Goal: Task Accomplishment & Management: Complete application form

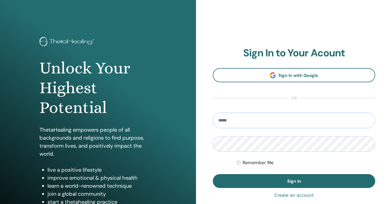
type input "**********"
click at [294, 181] on button "Sign In" at bounding box center [294, 181] width 162 height 14
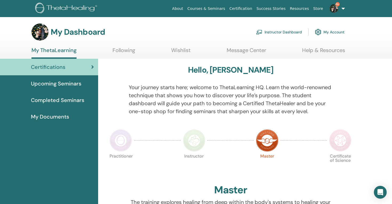
click at [272, 32] on link "Instructor Dashboard" at bounding box center [279, 32] width 46 height 12
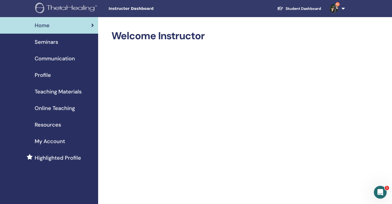
click at [45, 45] on span "Seminars" at bounding box center [46, 42] width 23 height 8
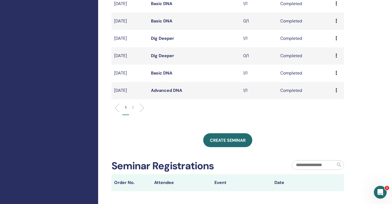
scroll to position [177, 0]
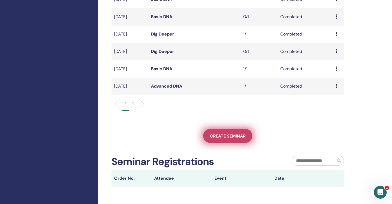
click at [222, 136] on span "Create seminar" at bounding box center [228, 136] width 36 height 6
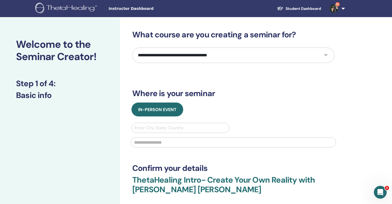
click at [196, 61] on select "**********" at bounding box center [233, 54] width 202 height 15
select select "*"
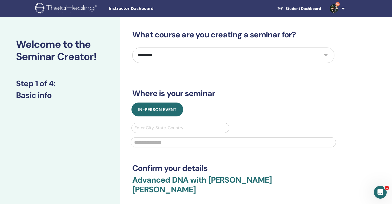
click at [160, 126] on div "Enter City, State, Country" at bounding box center [180, 128] width 92 height 6
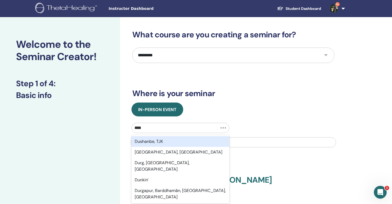
type input "*****"
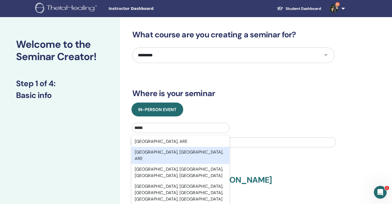
click at [159, 150] on div "[GEOGRAPHIC_DATA], [GEOGRAPHIC_DATA], ARE" at bounding box center [181, 155] width 98 height 17
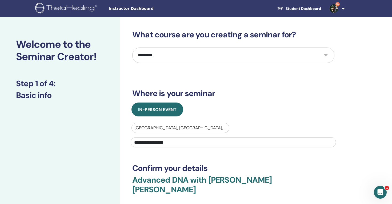
type input "**********"
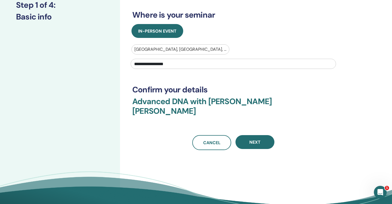
scroll to position [78, 0]
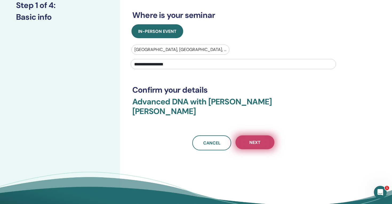
click at [257, 140] on span "Next" at bounding box center [254, 143] width 11 height 6
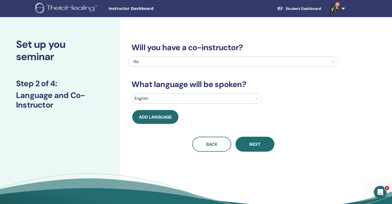
scroll to position [0, 0]
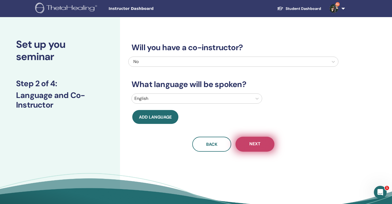
click at [251, 146] on span "Next" at bounding box center [254, 144] width 11 height 7
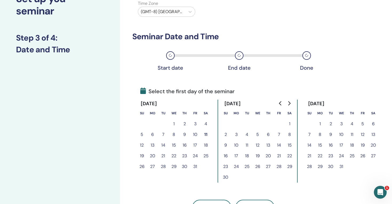
scroll to position [46, 0]
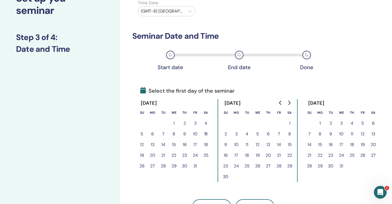
click at [205, 133] on button "11" at bounding box center [206, 134] width 11 height 11
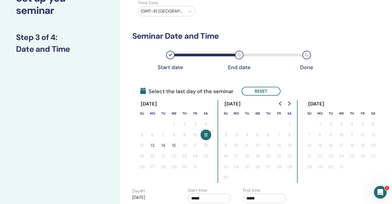
click at [164, 145] on button "14" at bounding box center [163, 145] width 11 height 11
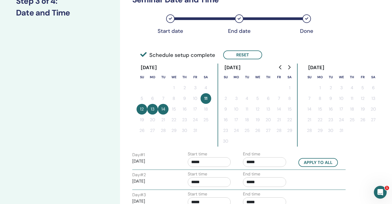
scroll to position [83, 0]
click at [324, 163] on button "Apply to all" at bounding box center [318, 162] width 39 height 9
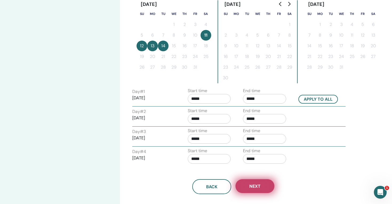
click at [262, 189] on button "Next" at bounding box center [255, 186] width 39 height 14
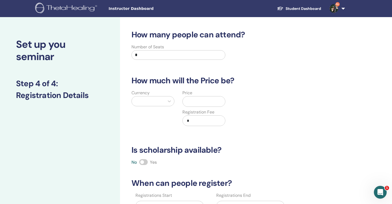
scroll to position [0, 0]
click at [169, 100] on icon at bounding box center [169, 100] width 5 height 5
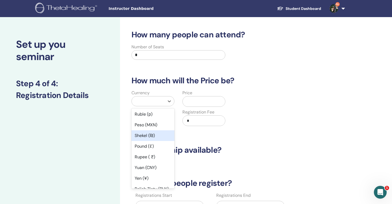
scroll to position [22, 0]
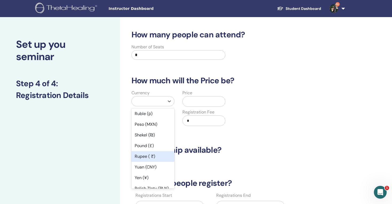
click at [159, 154] on div "Rupee ( ₹)" at bounding box center [153, 156] width 43 height 11
click at [159, 154] on h3 "Is scholarship available?" at bounding box center [233, 150] width 210 height 10
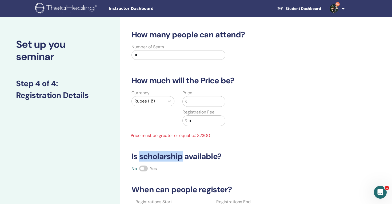
click at [194, 104] on input "text" at bounding box center [206, 101] width 38 height 10
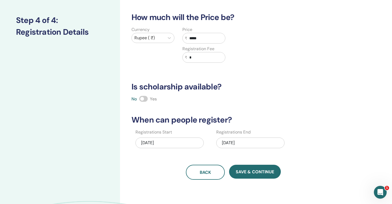
scroll to position [64, 0]
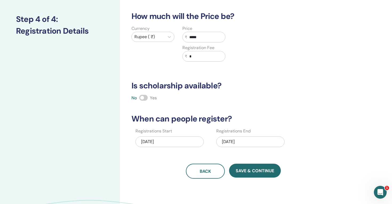
type input "*****"
click at [155, 141] on div "10/11/2025" at bounding box center [170, 141] width 68 height 11
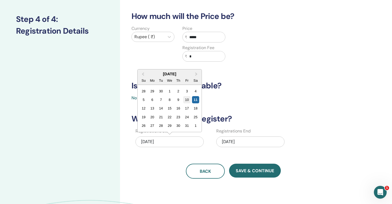
click at [188, 100] on div "10" at bounding box center [186, 99] width 7 height 7
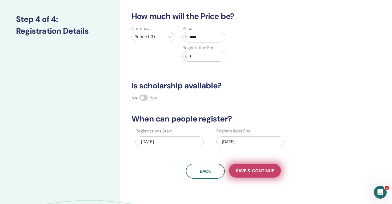
click at [253, 173] on span "Save & Continue" at bounding box center [255, 171] width 38 height 6
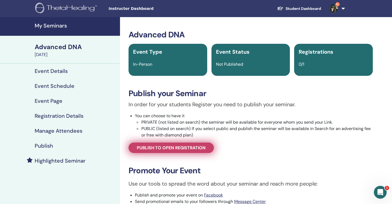
click at [174, 150] on span "Publish to open registration" at bounding box center [171, 148] width 69 height 6
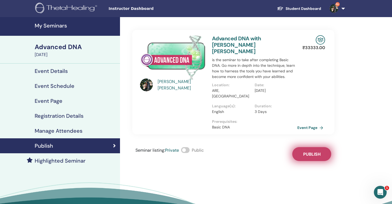
click at [315, 151] on span "Publish" at bounding box center [311, 154] width 17 height 6
click at [309, 124] on link "Event Page" at bounding box center [312, 128] width 28 height 8
click at [44, 25] on h4 "My Seminars" at bounding box center [76, 25] width 82 height 6
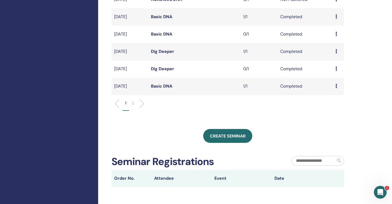
scroll to position [195, 0]
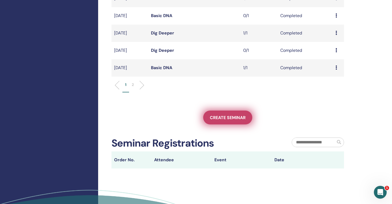
click at [216, 117] on span "Create seminar" at bounding box center [228, 118] width 36 height 6
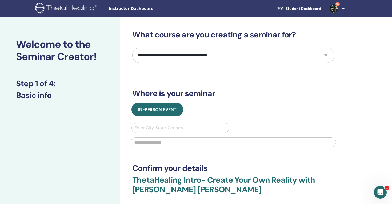
click at [195, 57] on select "**********" at bounding box center [233, 54] width 202 height 15
select select "**"
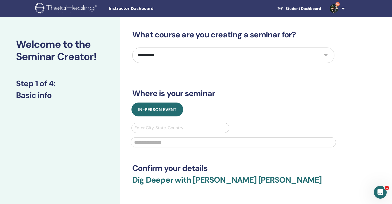
click at [170, 124] on div at bounding box center [180, 127] width 92 height 7
type input "*"
type input "*****"
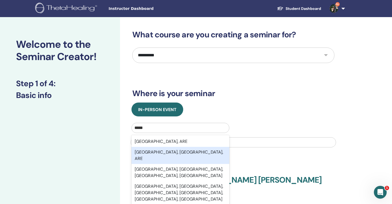
click at [169, 151] on div "Dubai International Airport, Dubai, ARE" at bounding box center [181, 155] width 98 height 17
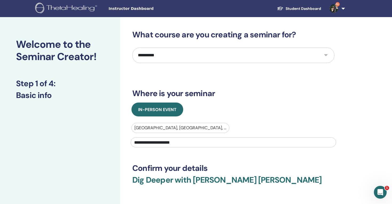
type input "**********"
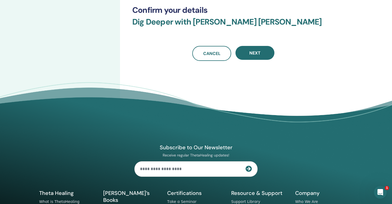
scroll to position [154, 0]
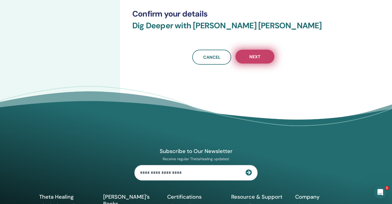
click at [261, 55] on button "Next" at bounding box center [255, 57] width 39 height 14
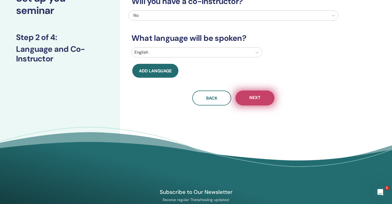
scroll to position [0, 0]
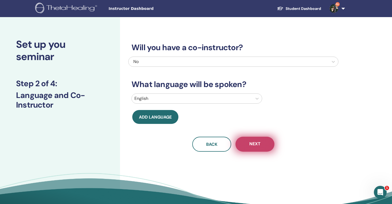
click at [245, 142] on button "Next" at bounding box center [255, 144] width 39 height 15
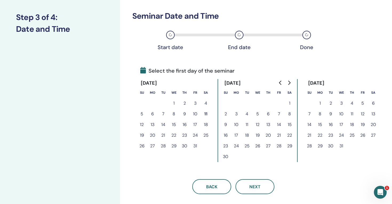
scroll to position [68, 0]
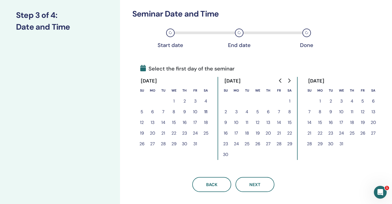
click at [184, 123] on button "16" at bounding box center [184, 122] width 11 height 11
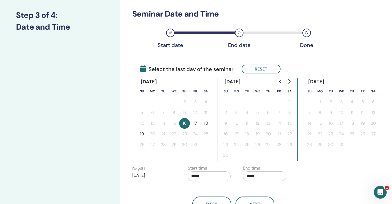
click at [144, 134] on button "19" at bounding box center [142, 134] width 11 height 11
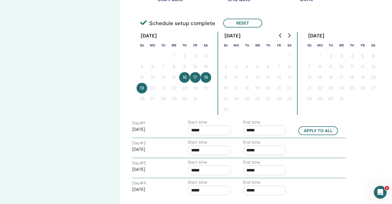
scroll to position [115, 0]
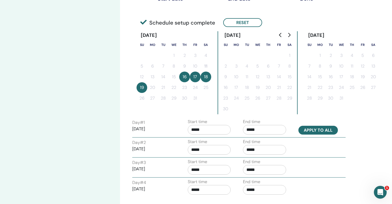
click at [322, 128] on button "Apply to all" at bounding box center [318, 130] width 39 height 9
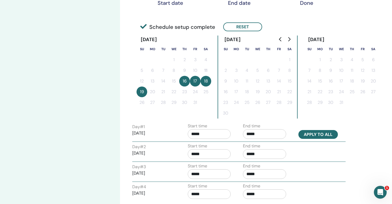
scroll to position [109, 0]
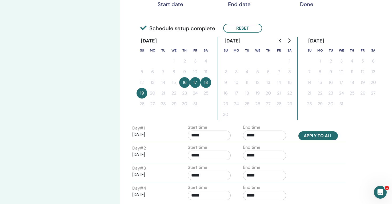
click at [321, 132] on button "Apply to all" at bounding box center [318, 135] width 39 height 9
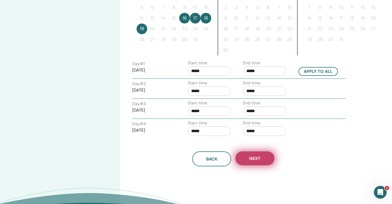
click at [254, 164] on button "Next" at bounding box center [255, 158] width 39 height 14
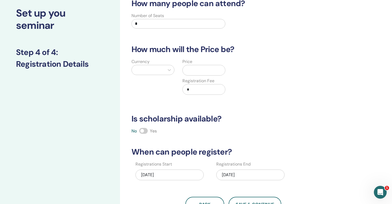
scroll to position [3, 0]
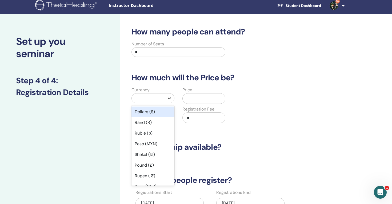
click at [174, 99] on div at bounding box center [170, 98] width 10 height 10
click at [150, 175] on div "Rupee ( ₹)" at bounding box center [153, 175] width 43 height 11
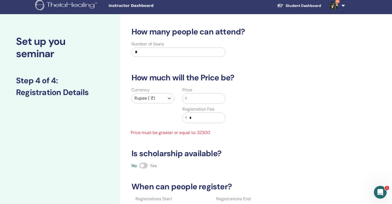
click at [200, 94] on input "text" at bounding box center [206, 98] width 38 height 10
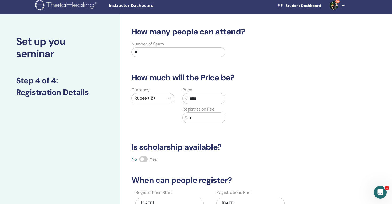
type input "*****"
click at [248, 129] on div "Currency Rupee ( ₹) Price ₹ ***** Registration Fee ₹ *" at bounding box center [229, 108] width 210 height 43
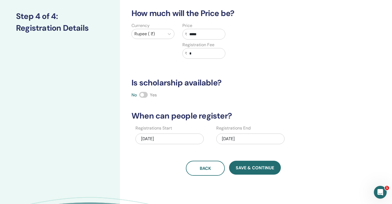
scroll to position [69, 0]
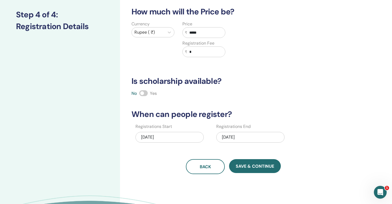
click at [165, 136] on div "10/11/2025" at bounding box center [170, 137] width 68 height 11
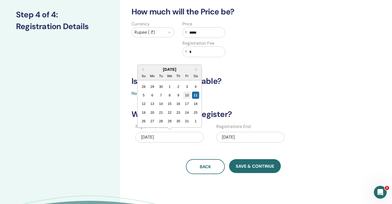
click at [186, 96] on div "10" at bounding box center [186, 95] width 7 height 7
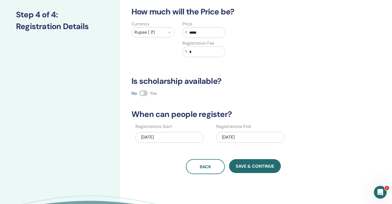
click at [234, 138] on div "10/19/2025" at bounding box center [250, 137] width 68 height 11
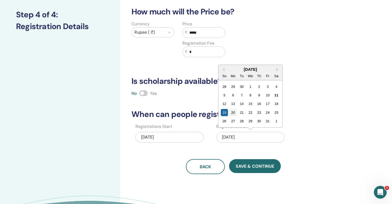
click at [232, 110] on div "20" at bounding box center [233, 112] width 7 height 7
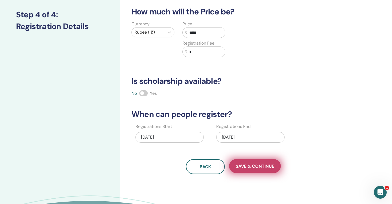
click at [250, 165] on span "Save & Continue" at bounding box center [255, 166] width 38 height 6
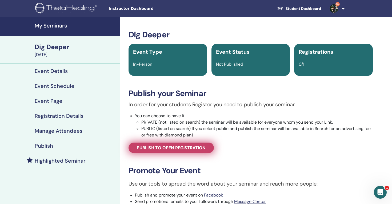
click at [174, 148] on span "Publish to open registration" at bounding box center [171, 148] width 69 height 6
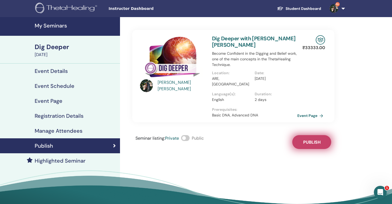
click at [319, 143] on span "Publish" at bounding box center [311, 142] width 17 height 6
click at [312, 115] on link "Event Page" at bounding box center [312, 116] width 28 height 8
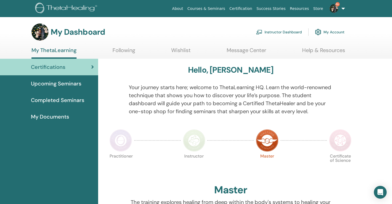
click at [279, 31] on link "Instructor Dashboard" at bounding box center [279, 32] width 46 height 12
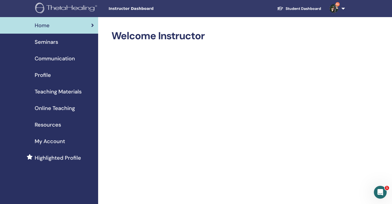
click at [48, 45] on span "Seminars" at bounding box center [46, 42] width 23 height 8
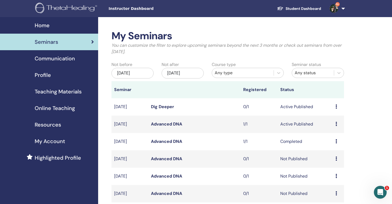
click at [337, 124] on div "Preview Edit Attendees Cancel" at bounding box center [339, 124] width 6 height 6
click at [332, 145] on link "Attendees" at bounding box center [334, 144] width 20 height 6
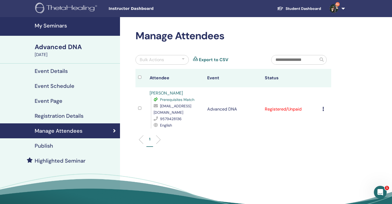
click at [321, 109] on td "Cancel Registration Do not auto-certify Mark as Paid Mark as Unpaid Mark as Abs…" at bounding box center [325, 109] width 11 height 44
click at [324, 109] on icon at bounding box center [324, 109] width 2 height 4
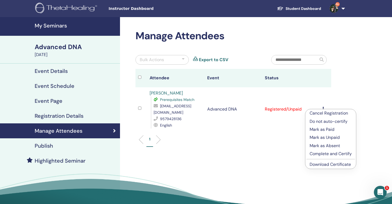
click at [324, 152] on p "Complete and Certify" at bounding box center [331, 153] width 42 height 6
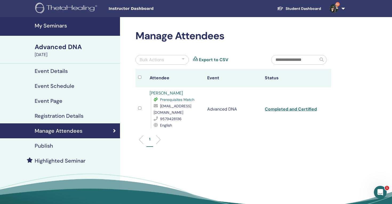
click at [304, 109] on link "Completed and Certified" at bounding box center [291, 109] width 52 height 6
click at [52, 27] on h4 "My Seminars" at bounding box center [76, 25] width 82 height 6
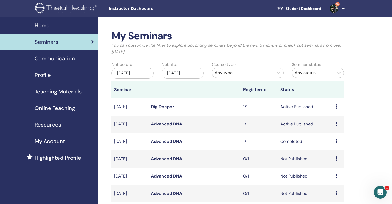
click at [336, 104] on div "Preview Edit Attendees Cancel" at bounding box center [339, 107] width 6 height 6
click at [333, 126] on link "Attendees" at bounding box center [333, 124] width 20 height 6
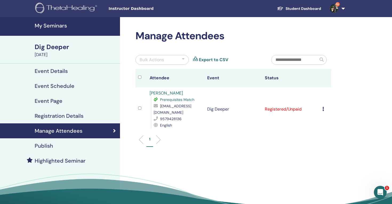
click at [322, 109] on td "Cancel Registration Do not auto-certify Mark as Paid Mark as Unpaid Mark as Abs…" at bounding box center [325, 109] width 11 height 44
click at [323, 109] on icon at bounding box center [324, 109] width 2 height 4
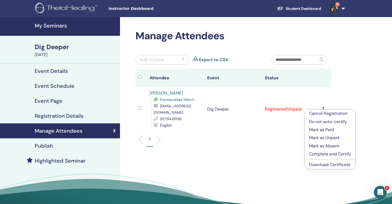
click at [328, 152] on p "Complete and Certify" at bounding box center [330, 154] width 42 height 6
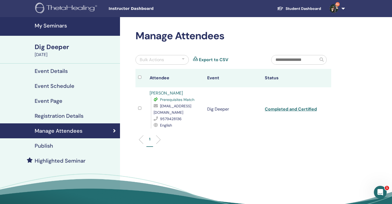
click at [301, 110] on link "Completed and Certified" at bounding box center [291, 109] width 52 height 6
